Goal: Transaction & Acquisition: Purchase product/service

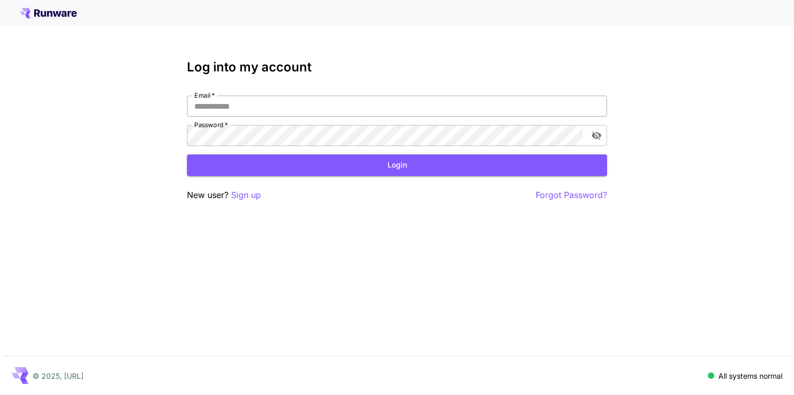
click at [292, 108] on input "Email   *" at bounding box center [397, 106] width 420 height 21
paste input "**********"
type input "**********"
click at [250, 193] on p "Sign up" at bounding box center [246, 195] width 30 height 13
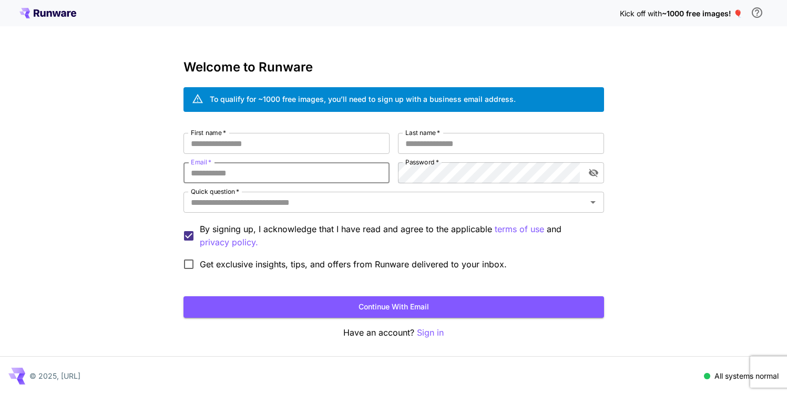
click at [339, 174] on input "Email   *" at bounding box center [286, 172] width 206 height 21
paste input "**********"
type input "**********"
click at [292, 145] on input "First name   *" at bounding box center [286, 143] width 206 height 21
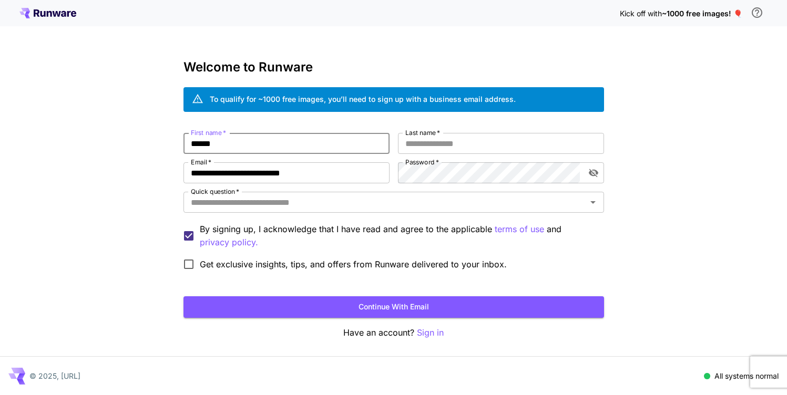
type input "******"
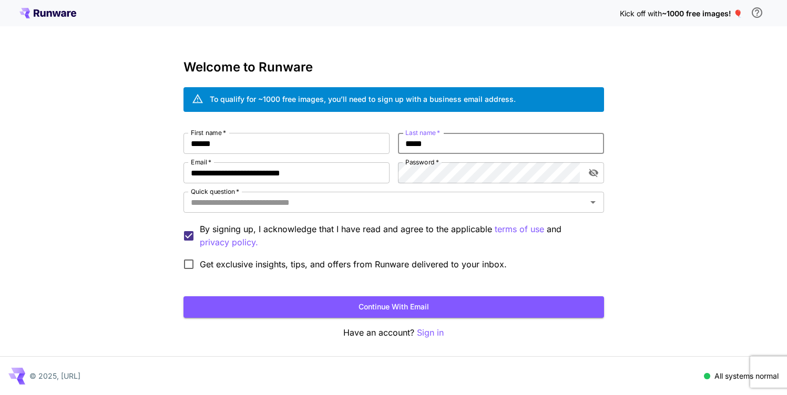
type input "*****"
click at [248, 204] on input "Quick question   *" at bounding box center [385, 202] width 397 height 15
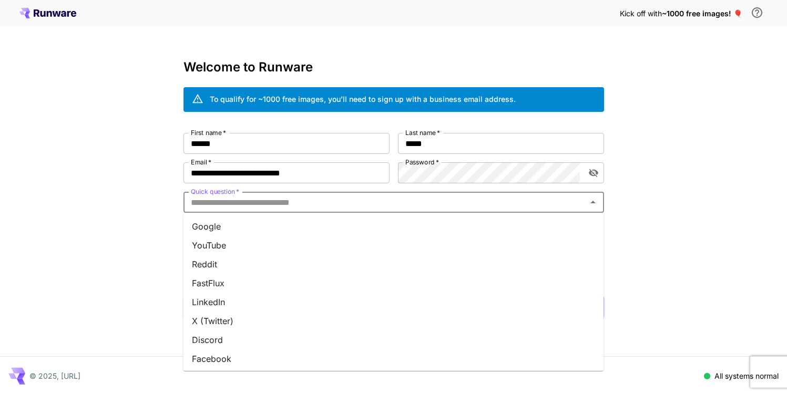
type input "*"
click at [277, 272] on li "Reddit" at bounding box center [393, 264] width 420 height 19
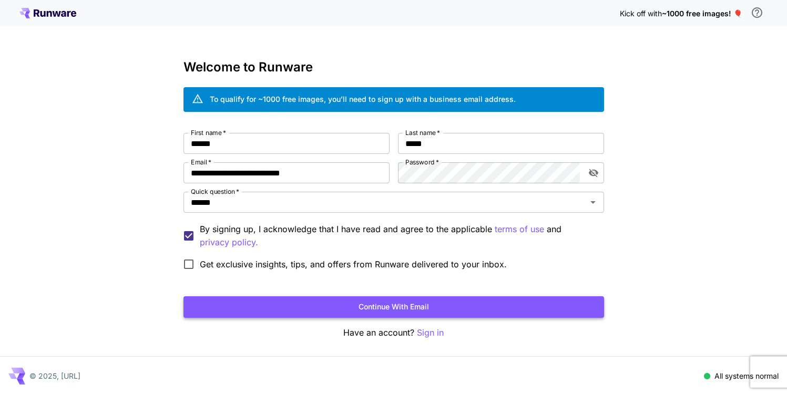
click at [417, 303] on button "Continue with email" at bounding box center [393, 307] width 420 height 22
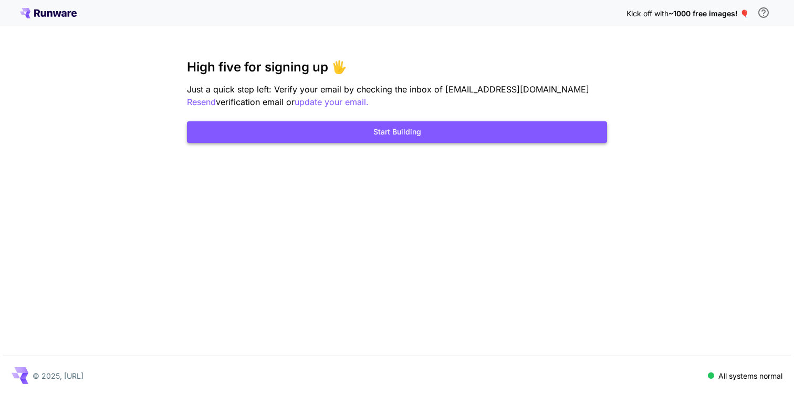
click at [394, 135] on button "Start Building" at bounding box center [397, 132] width 420 height 22
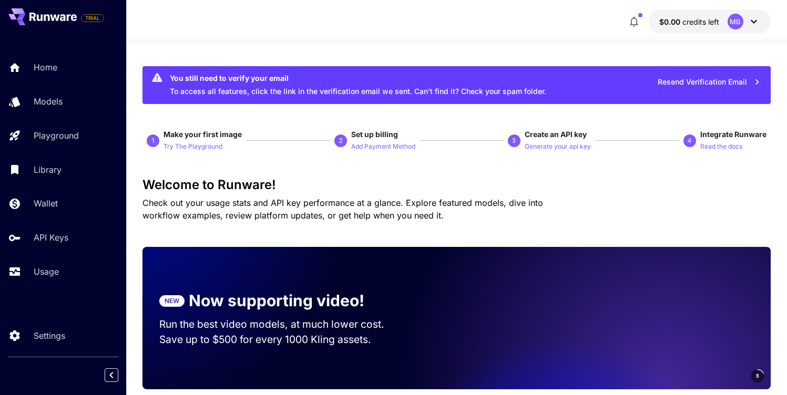
click at [754, 20] on icon at bounding box center [753, 21] width 13 height 13
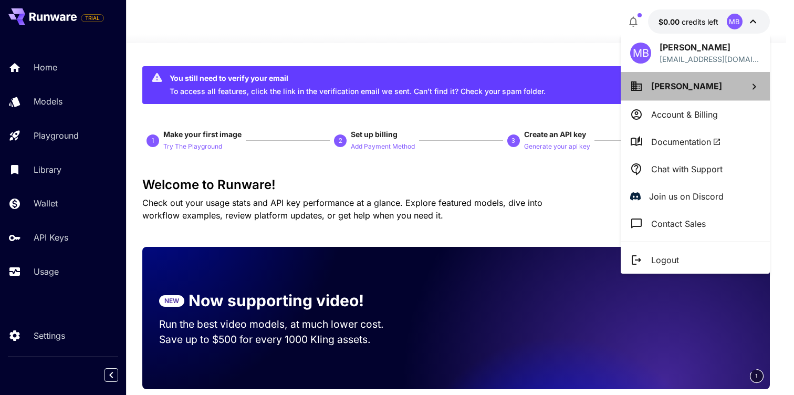
click at [743, 89] on li "Murphy Baker" at bounding box center [695, 86] width 149 height 28
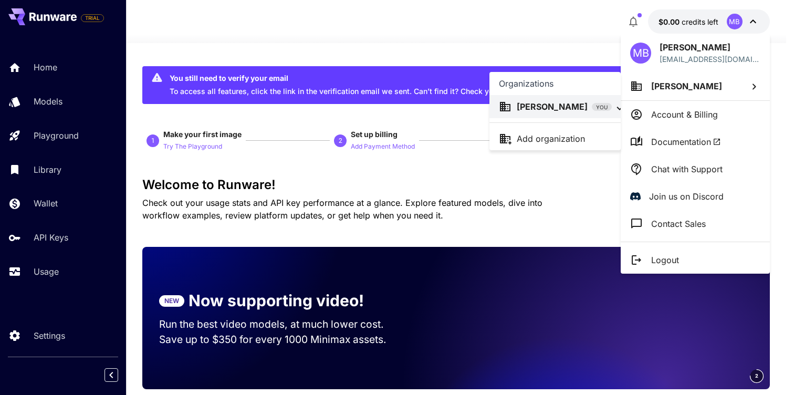
click at [754, 85] on div at bounding box center [397, 197] width 794 height 395
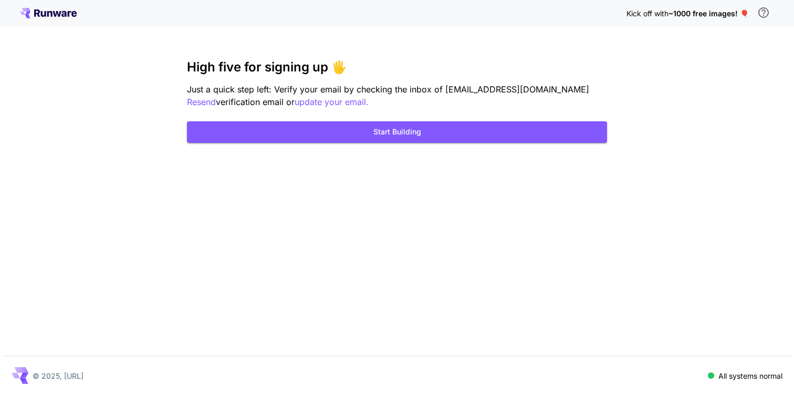
click at [720, 15] on span "~1000 free images! 🎈" at bounding box center [709, 13] width 80 height 9
click at [745, 12] on span "~1000 free images! 🎈" at bounding box center [709, 13] width 80 height 9
click at [747, 13] on span "~1000 free images! 🎈" at bounding box center [709, 13] width 80 height 9
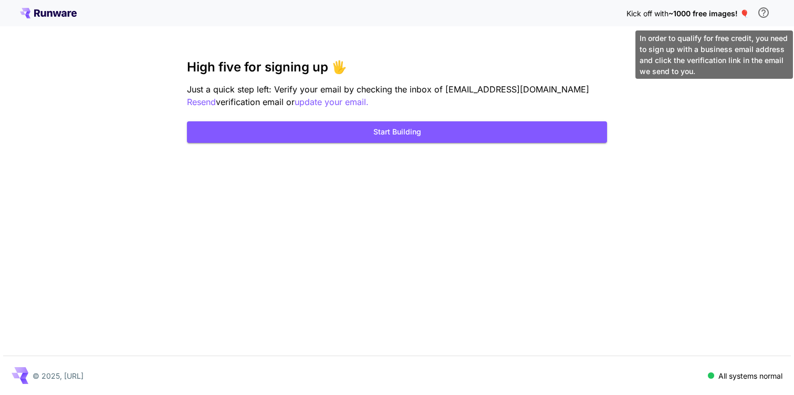
click at [764, 14] on icon "\a In order to qualify for free credit, you need to sign up with a business ema…" at bounding box center [764, 12] width 13 height 13
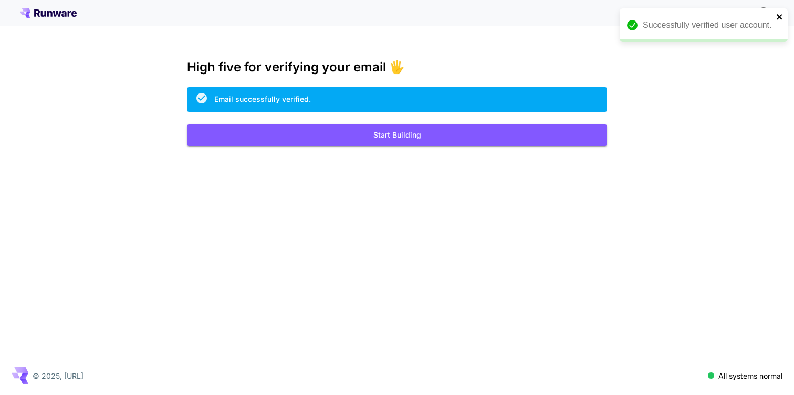
click at [778, 17] on icon "close" at bounding box center [779, 16] width 5 height 5
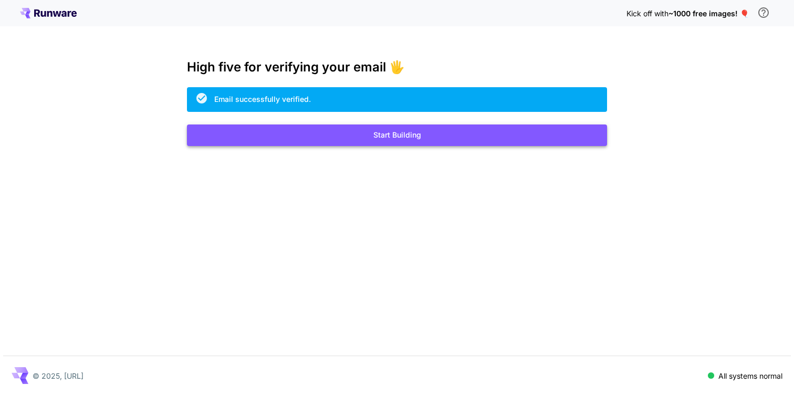
click at [411, 136] on button "Start Building" at bounding box center [397, 136] width 420 height 22
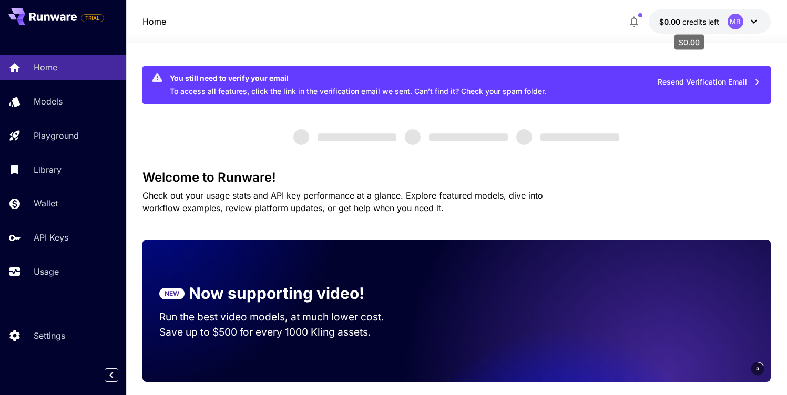
click at [700, 22] on span "credits left" at bounding box center [700, 21] width 37 height 9
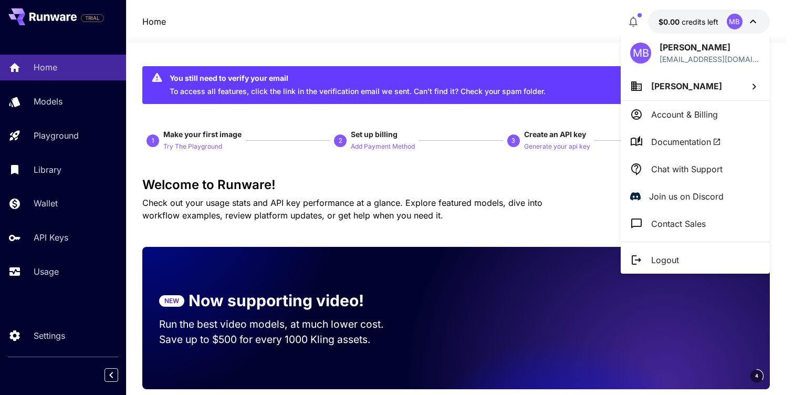
click at [689, 19] on div at bounding box center [397, 197] width 794 height 395
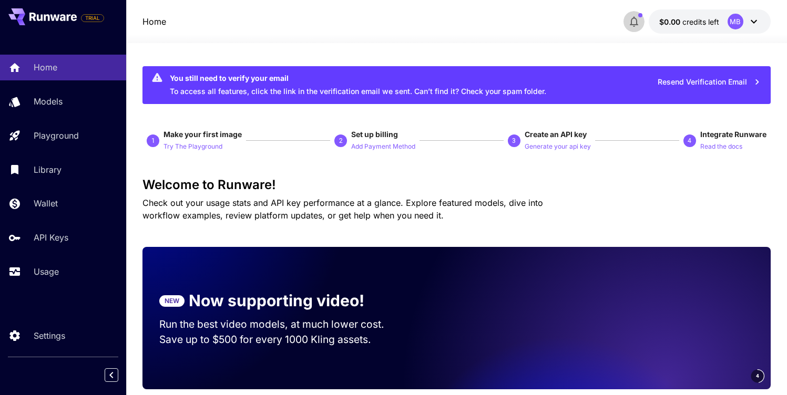
click at [633, 24] on icon "button" at bounding box center [633, 21] width 13 height 13
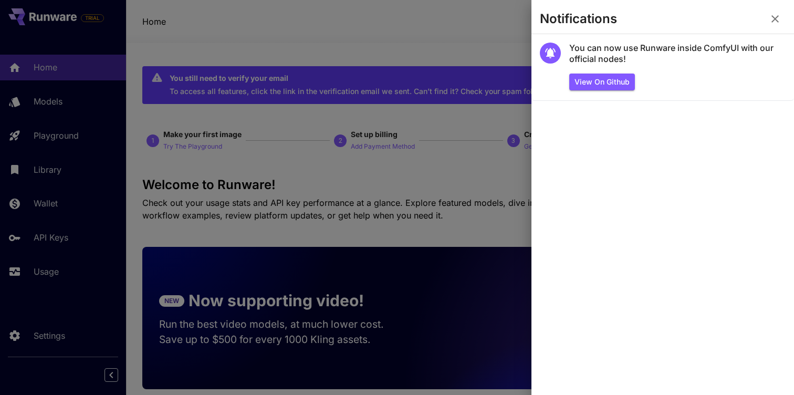
click at [770, 15] on icon "button" at bounding box center [775, 19] width 13 height 13
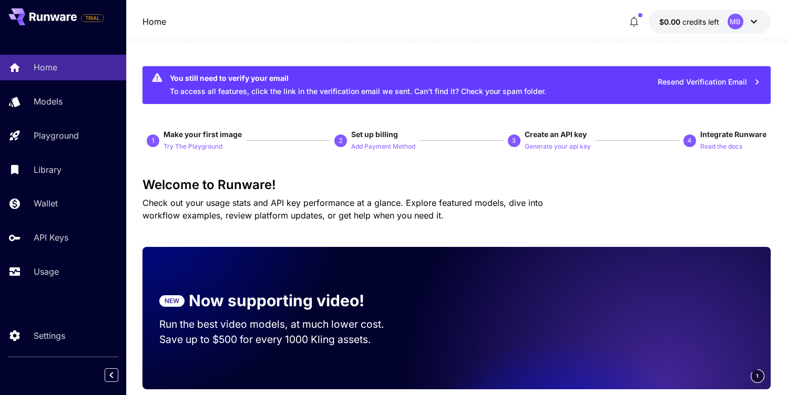
click at [678, 22] on span "$0.00" at bounding box center [670, 21] width 23 height 9
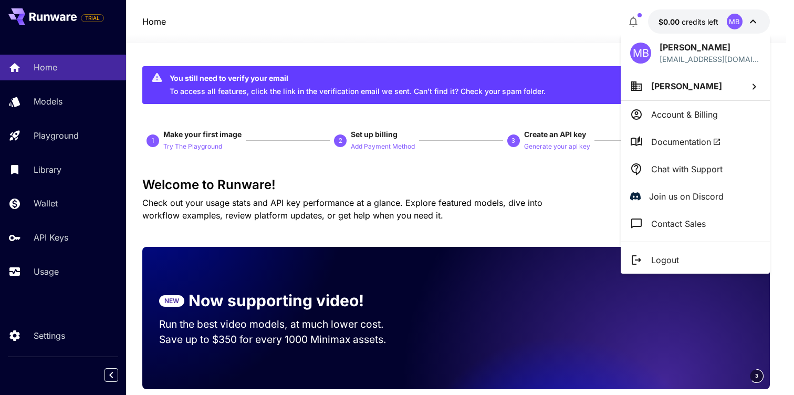
click at [680, 114] on p "Account & Billing" at bounding box center [685, 114] width 67 height 13
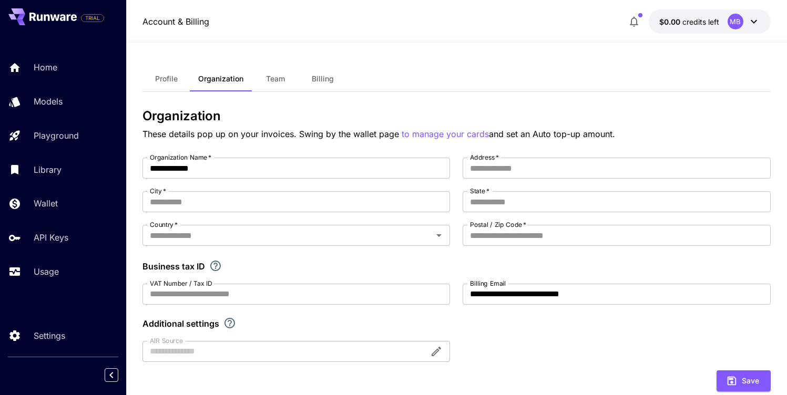
click at [748, 22] on icon at bounding box center [753, 21] width 13 height 13
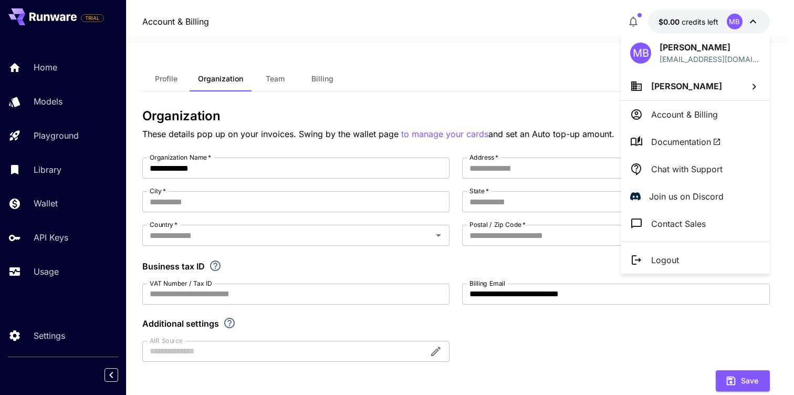
click at [678, 254] on p "Logout" at bounding box center [666, 260] width 28 height 13
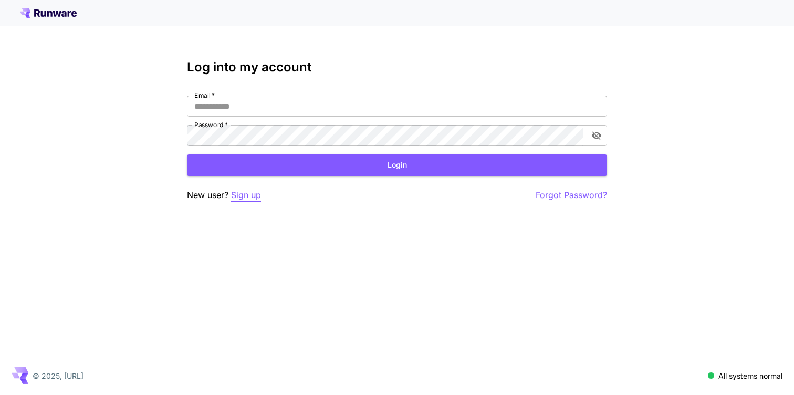
click at [257, 198] on p "Sign up" at bounding box center [246, 195] width 30 height 13
click at [220, 108] on input "Email   *" at bounding box center [397, 106] width 420 height 21
type input "**********"
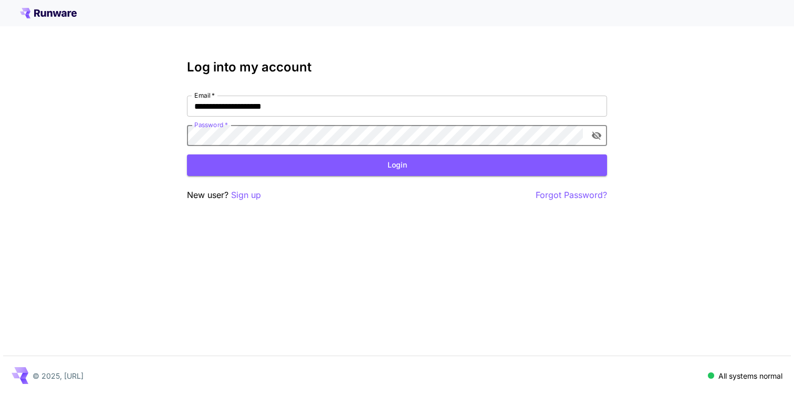
click button "Login" at bounding box center [397, 165] width 420 height 22
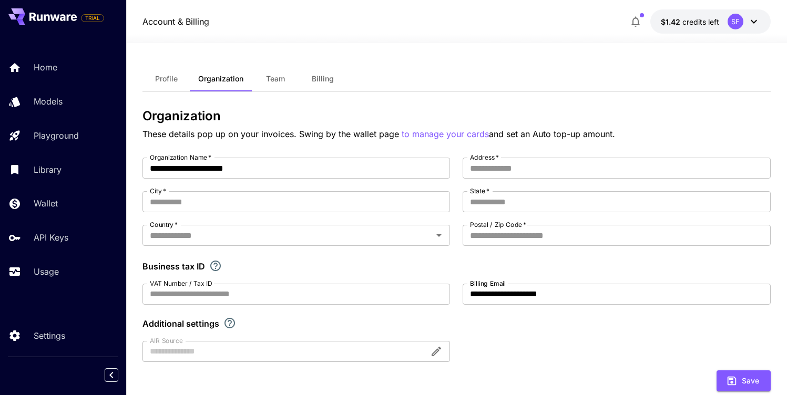
click at [752, 25] on icon at bounding box center [753, 21] width 13 height 13
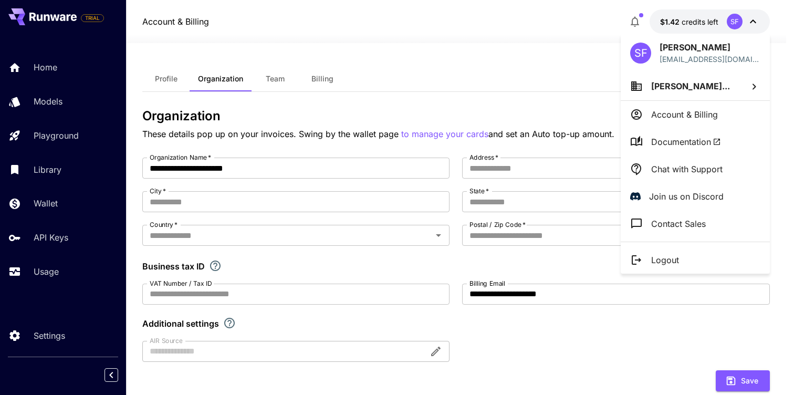
click at [708, 118] on p "Account & Billing" at bounding box center [685, 114] width 67 height 13
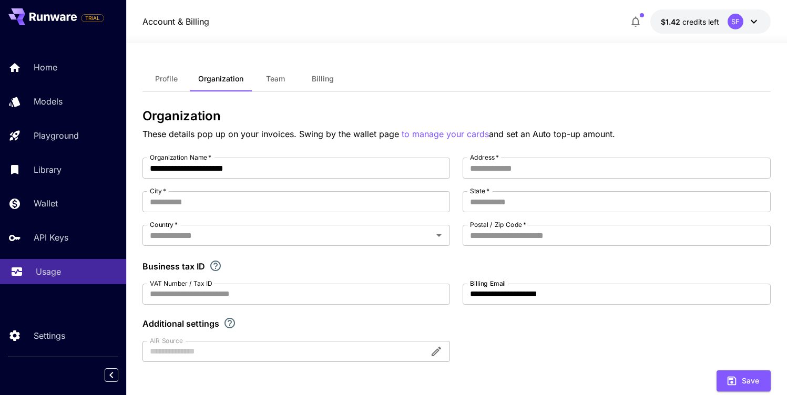
click at [51, 267] on p "Usage" at bounding box center [48, 271] width 25 height 13
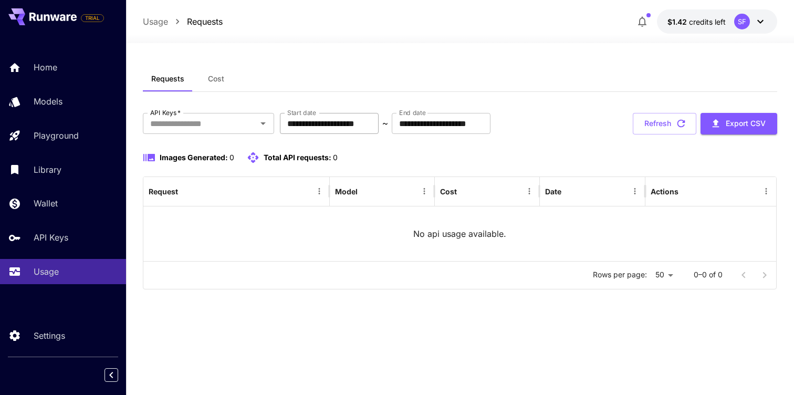
click at [365, 123] on input "**********" at bounding box center [329, 123] width 99 height 21
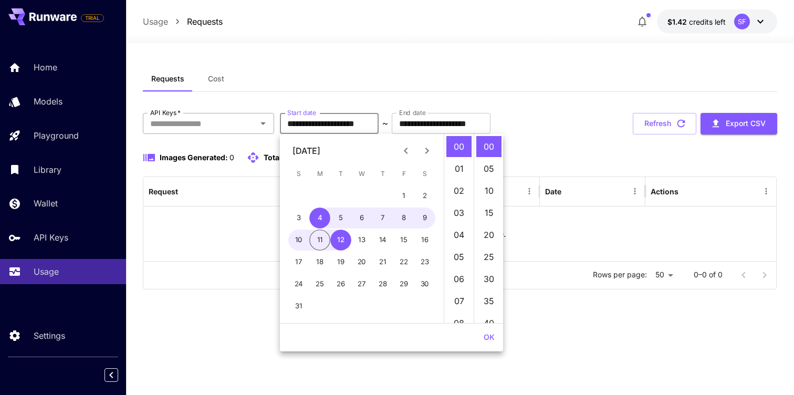
click at [250, 127] on input "API Keys   *" at bounding box center [200, 123] width 108 height 15
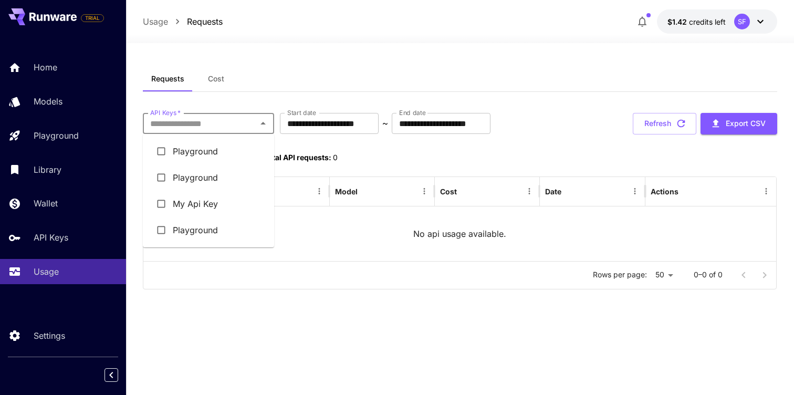
click at [215, 201] on li "My Api Key" at bounding box center [208, 204] width 131 height 26
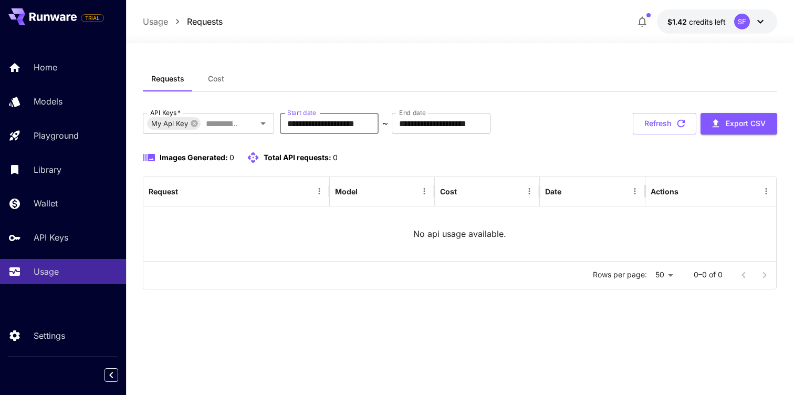
click at [377, 121] on input "**********" at bounding box center [329, 123] width 99 height 21
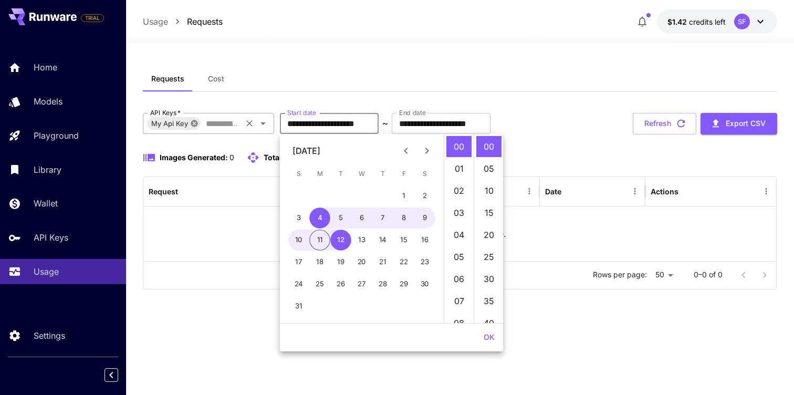
click at [194, 125] on icon at bounding box center [194, 123] width 7 height 7
click at [406, 151] on icon "Previous month" at bounding box center [406, 150] width 13 height 13
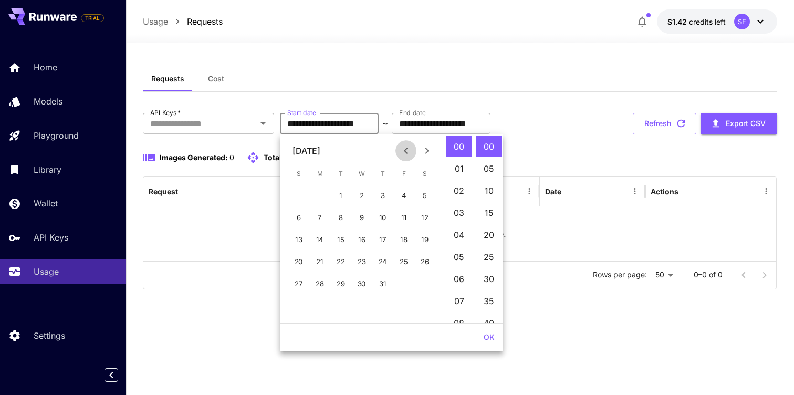
click at [406, 151] on icon "Previous month" at bounding box center [406, 150] width 13 height 13
click at [301, 197] on button "1" at bounding box center [298, 195] width 21 height 21
type input "**********"
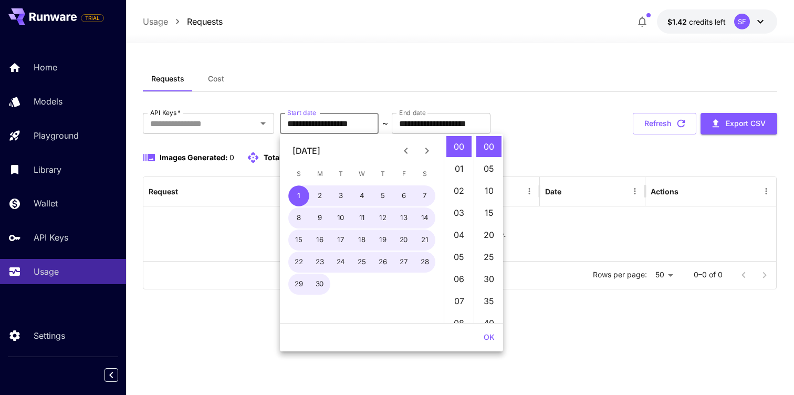
click at [548, 69] on div "Requests Cost" at bounding box center [460, 79] width 635 height 26
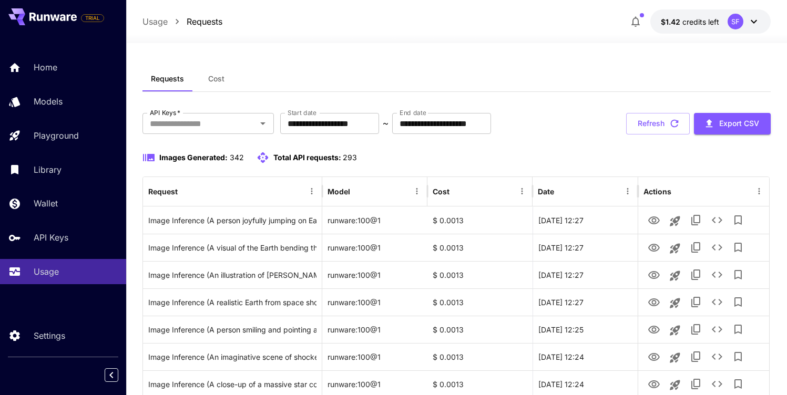
click at [751, 25] on icon at bounding box center [753, 21] width 13 height 13
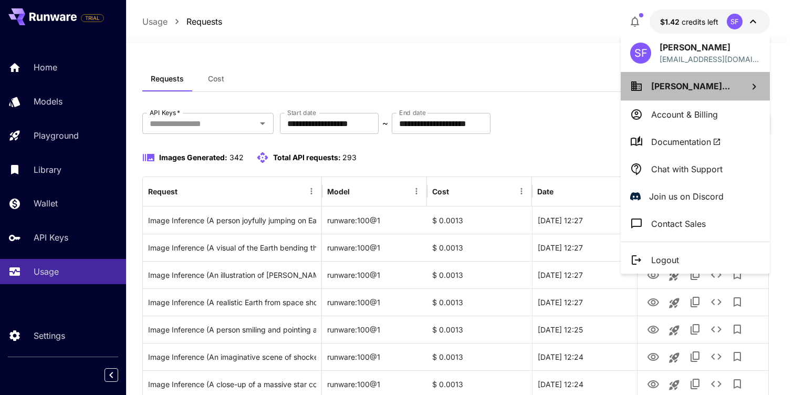
click at [754, 93] on li "Sahrul Fauzi Pramud..." at bounding box center [695, 86] width 149 height 28
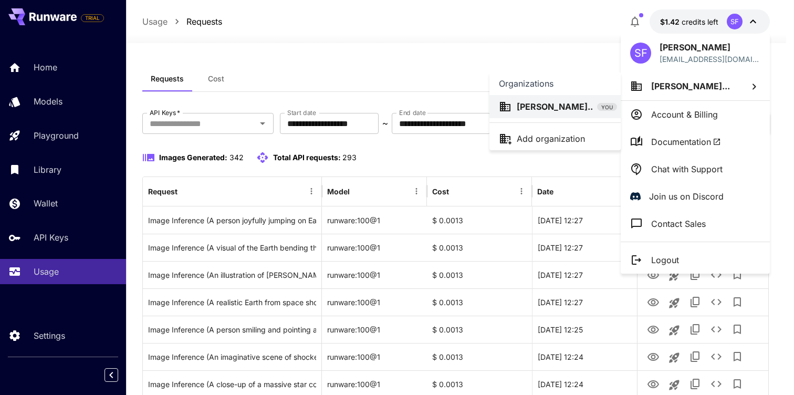
click at [753, 85] on div at bounding box center [397, 197] width 794 height 395
click at [63, 68] on div at bounding box center [397, 197] width 794 height 395
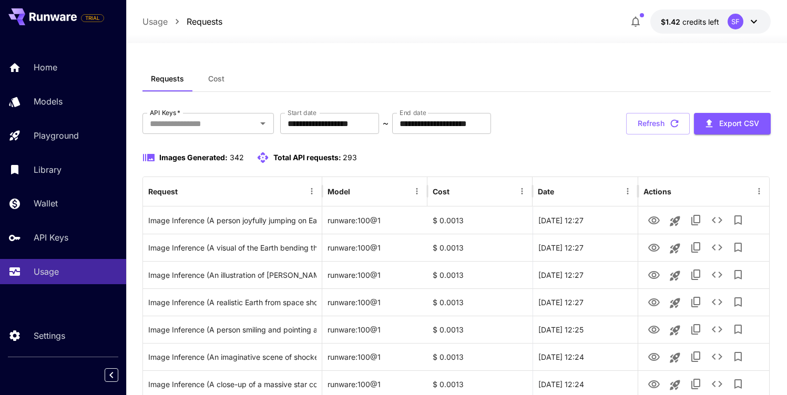
click at [51, 71] on p "Home" at bounding box center [46, 67] width 24 height 13
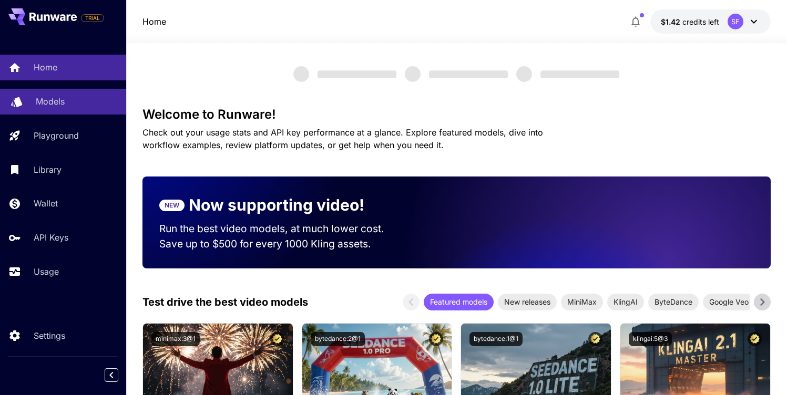
click at [26, 104] on link "Models" at bounding box center [63, 102] width 126 height 26
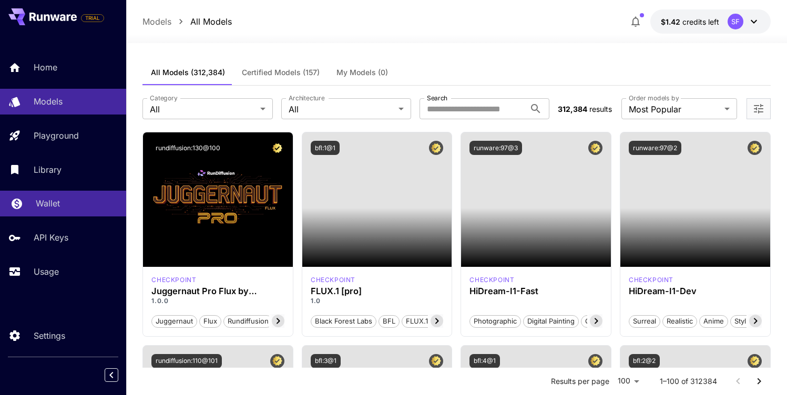
click at [55, 197] on link "Wallet" at bounding box center [63, 204] width 126 height 26
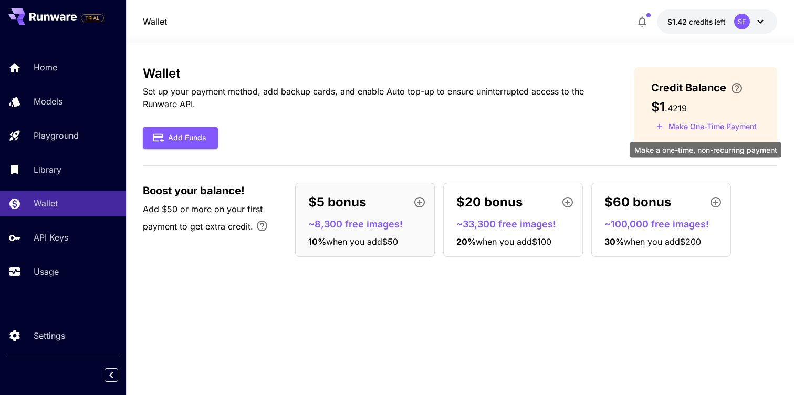
click at [704, 129] on button "Make One-Time Payment" at bounding box center [707, 127] width 110 height 16
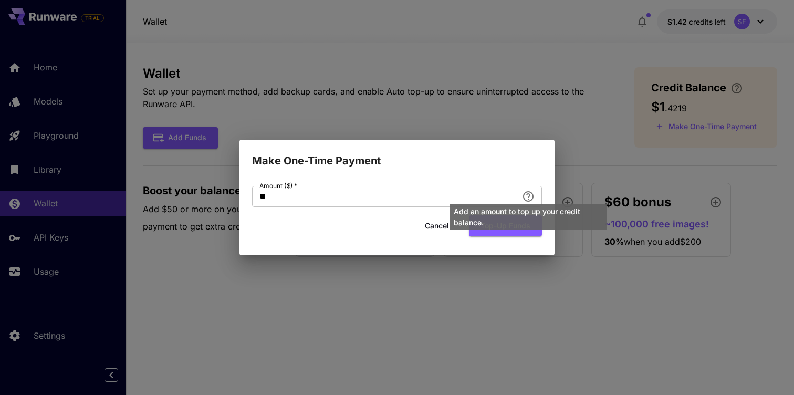
click at [473, 201] on div "Add an amount to top up your credit balance." at bounding box center [529, 214] width 160 height 35
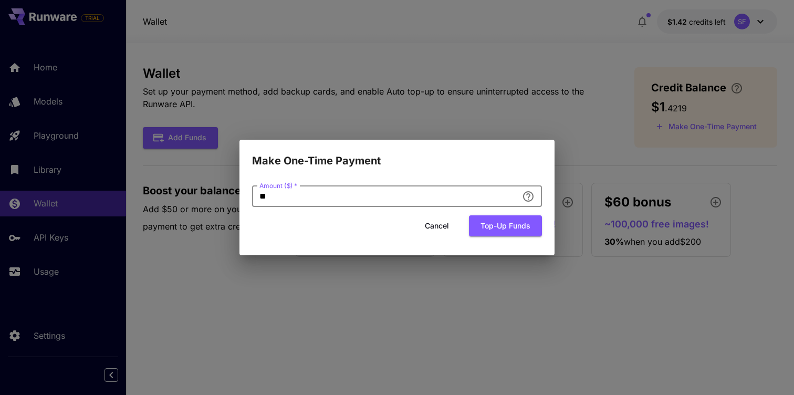
click at [366, 197] on input "**" at bounding box center [385, 196] width 266 height 21
type input "*"
click at [506, 220] on button "Top-up funds" at bounding box center [505, 226] width 73 height 22
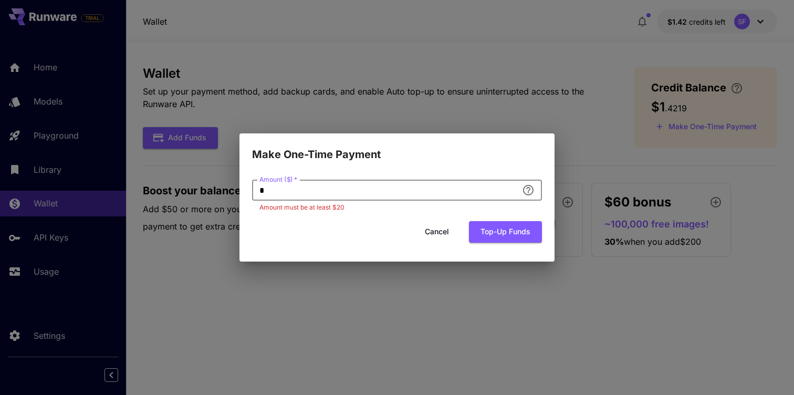
click at [419, 193] on input "*" at bounding box center [385, 190] width 266 height 21
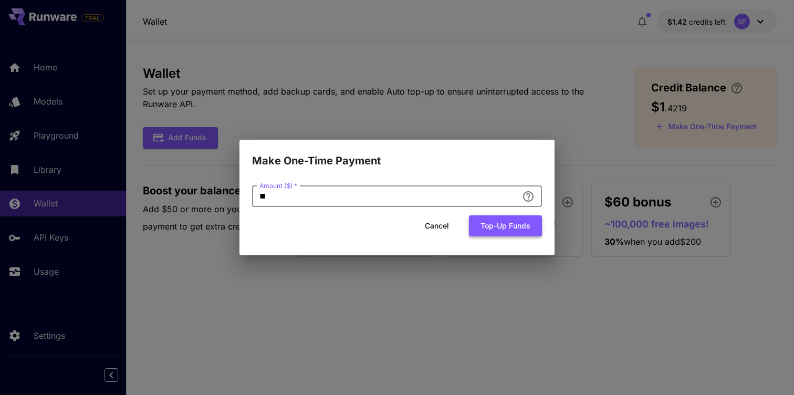
type input "**"
click at [499, 222] on button "Top-up funds" at bounding box center [505, 226] width 73 height 22
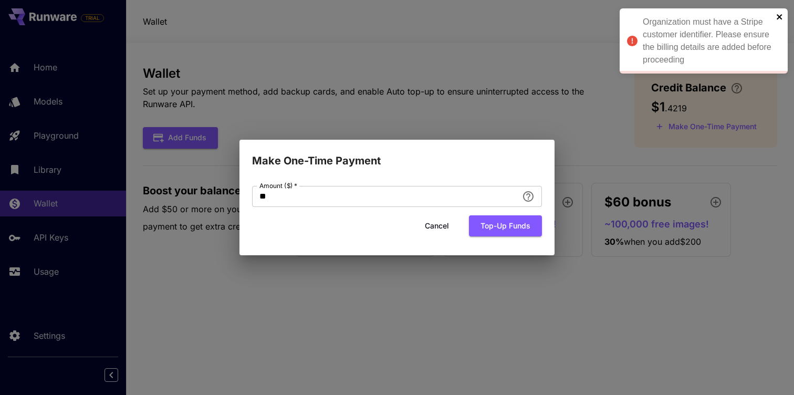
click at [783, 14] on icon "close" at bounding box center [780, 17] width 7 height 8
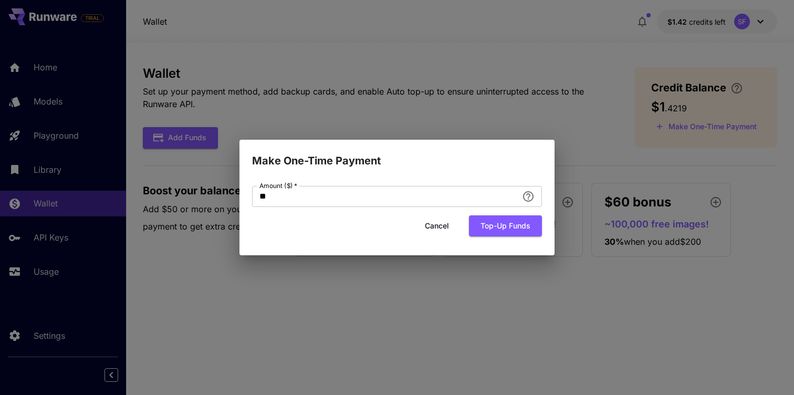
click at [450, 225] on button "Cancel" at bounding box center [436, 226] width 47 height 22
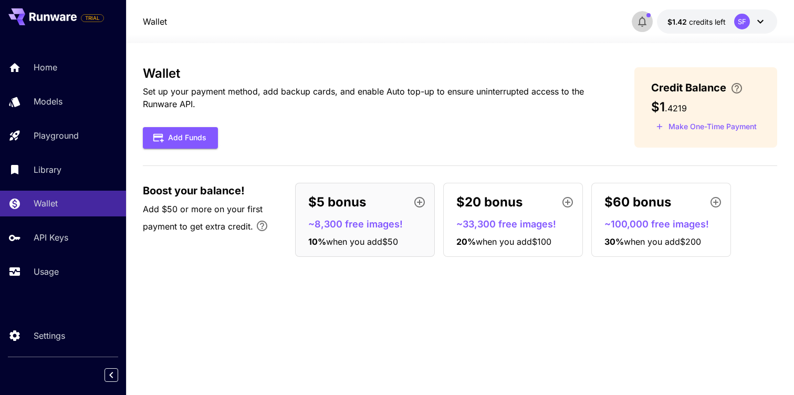
click at [642, 16] on icon "button" at bounding box center [642, 21] width 13 height 13
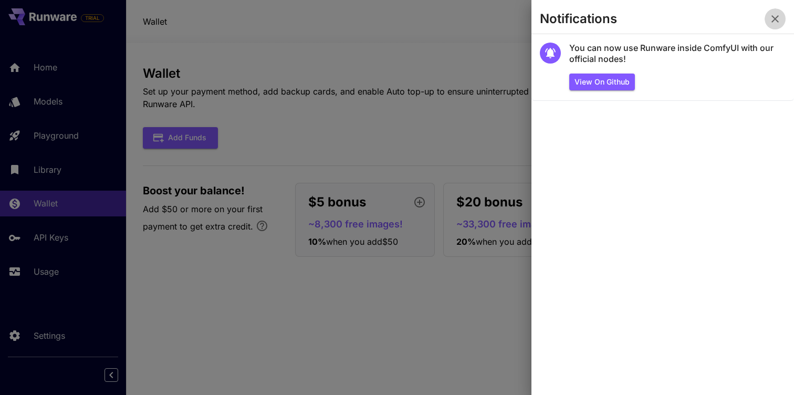
click at [773, 15] on icon "button" at bounding box center [775, 19] width 13 height 13
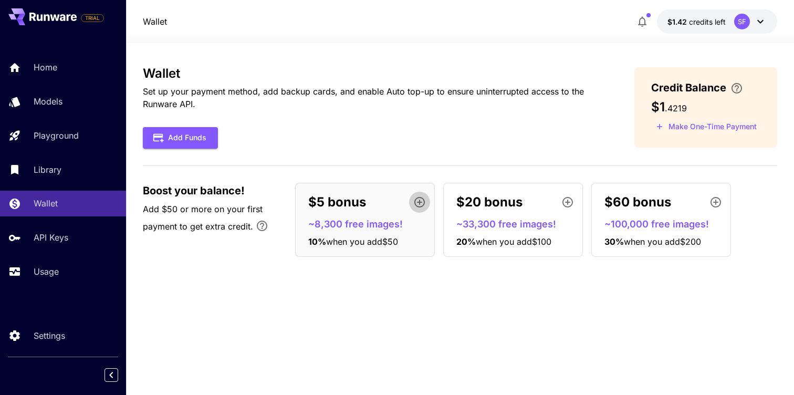
click at [420, 204] on icon "button" at bounding box center [420, 202] width 11 height 11
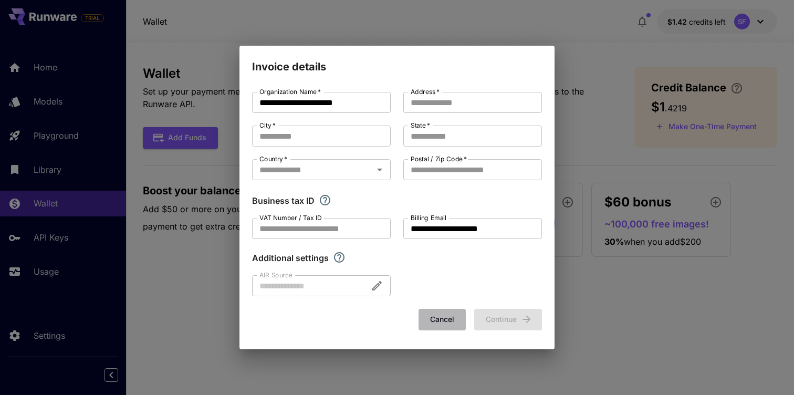
click at [447, 323] on button "Cancel" at bounding box center [442, 320] width 47 height 22
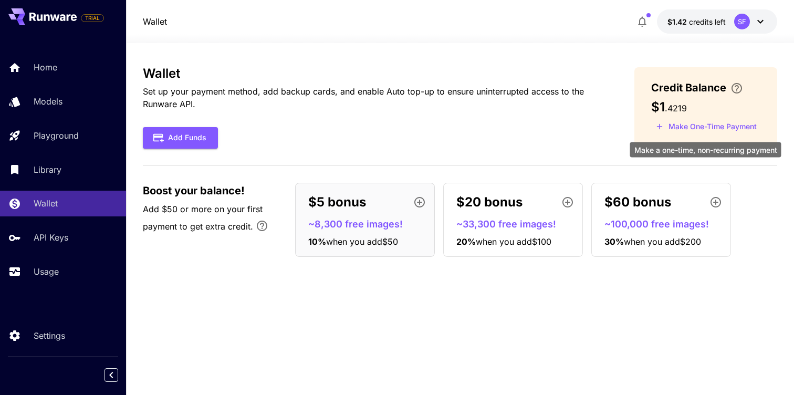
click at [722, 128] on button "Make One-Time Payment" at bounding box center [707, 127] width 110 height 16
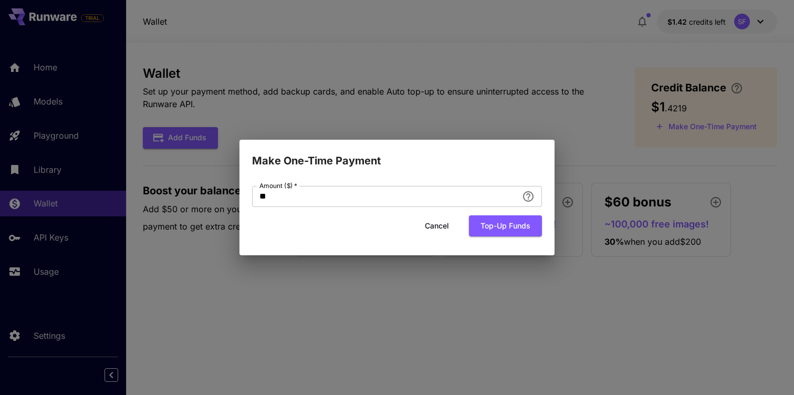
click at [432, 232] on button "Cancel" at bounding box center [436, 226] width 47 height 22
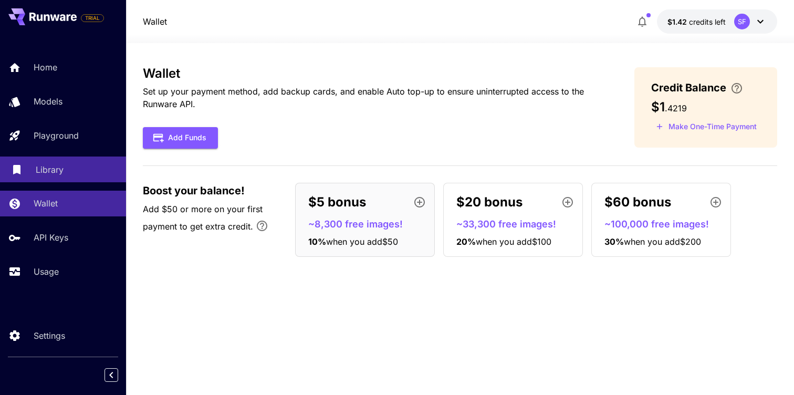
click at [59, 167] on p "Library" at bounding box center [50, 169] width 28 height 13
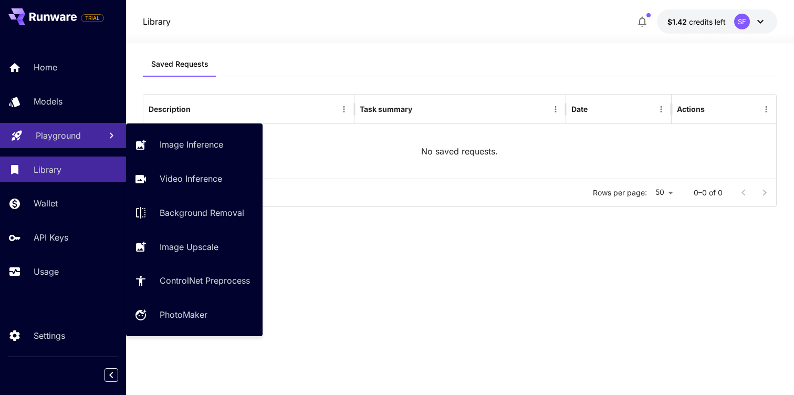
click at [73, 133] on p "Playground" at bounding box center [58, 135] width 45 height 13
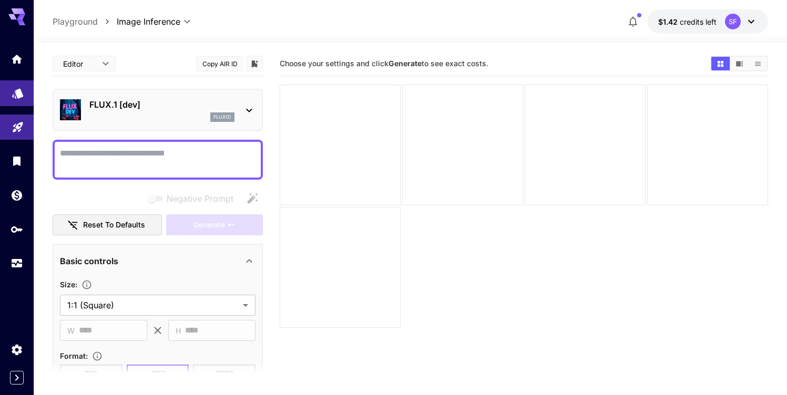
click at [11, 95] on link at bounding box center [17, 93] width 34 height 26
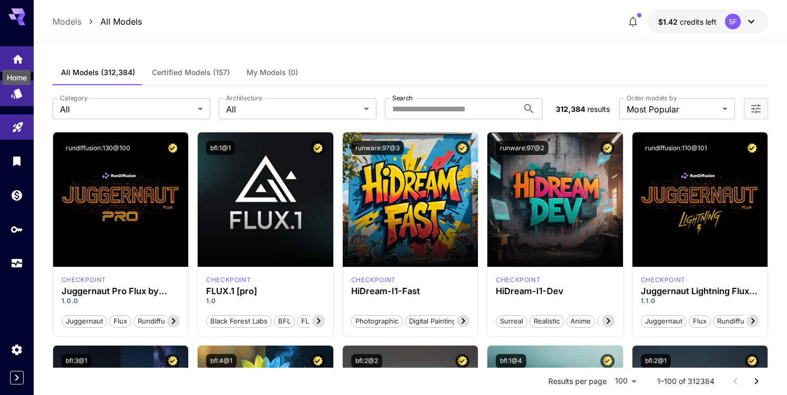
click at [16, 60] on icon "Home" at bounding box center [18, 55] width 11 height 9
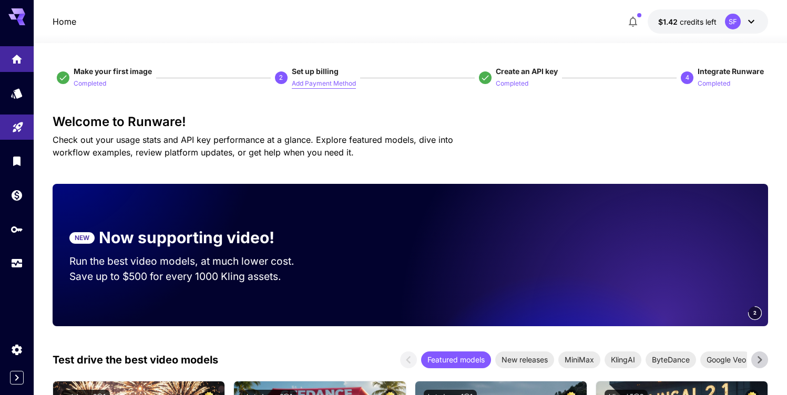
click at [323, 81] on p "Add Payment Method" at bounding box center [324, 84] width 64 height 10
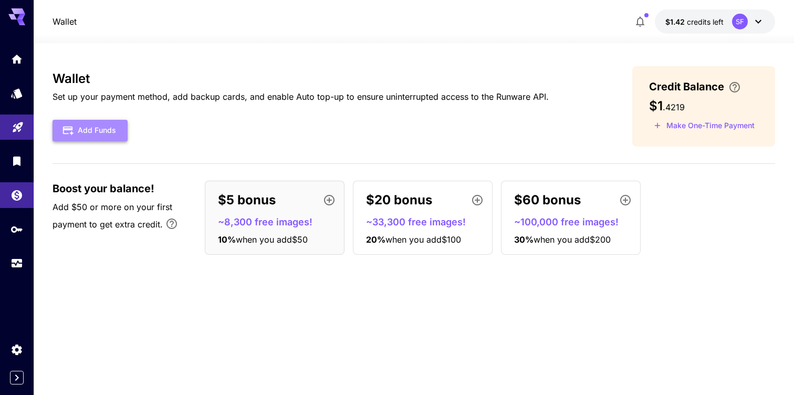
click at [97, 129] on button "Add Funds" at bounding box center [90, 131] width 75 height 22
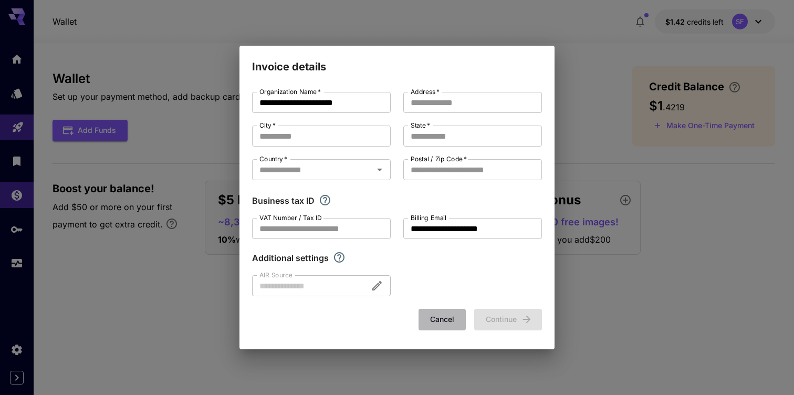
click at [451, 312] on button "Cancel" at bounding box center [442, 320] width 47 height 22
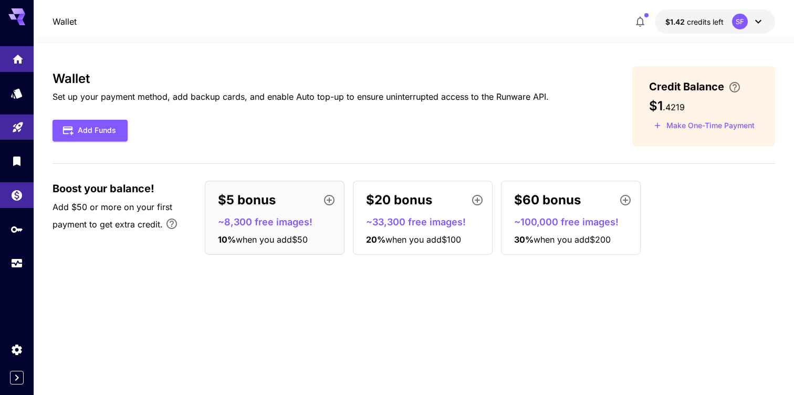
click at [18, 58] on icon "Home" at bounding box center [18, 56] width 13 height 13
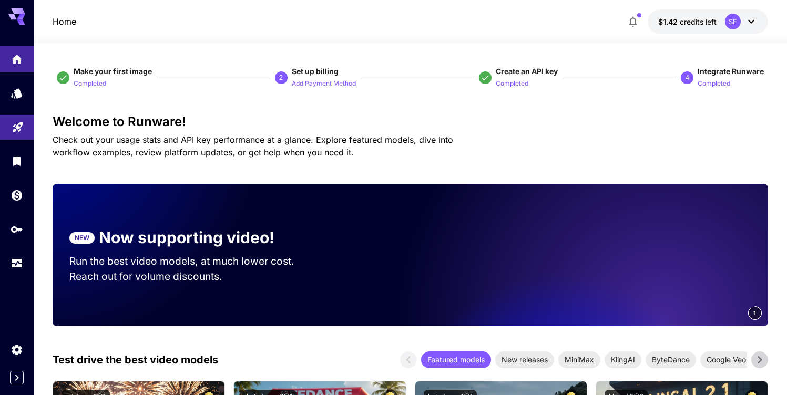
click at [615, 243] on video at bounding box center [620, 255] width 294 height 142
click at [635, 25] on icon "button" at bounding box center [632, 21] width 13 height 13
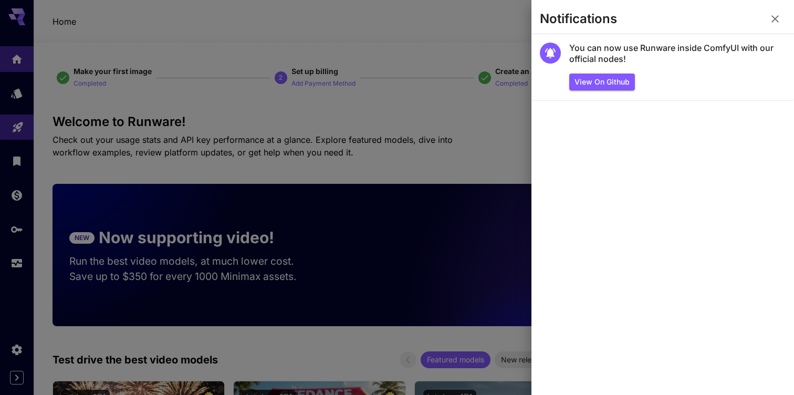
click at [777, 17] on icon "button" at bounding box center [775, 18] width 7 height 7
